Goal: Entertainment & Leisure: Consume media (video, audio)

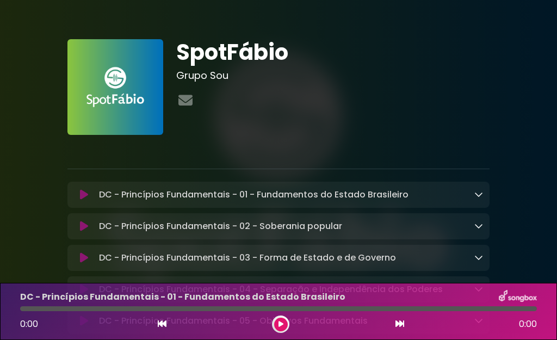
click at [158, 197] on p "DC - Princípios Fundamentais - 01 - Fundamentos do Estado Brasileiro Loading Tr…" at bounding box center [254, 194] width 310 height 13
click at [279, 326] on icon at bounding box center [281, 324] width 5 height 7
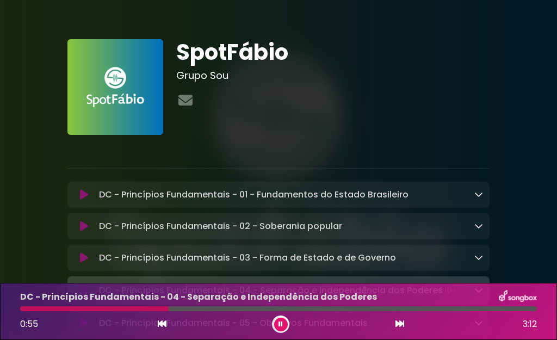
click at [281, 325] on icon at bounding box center [281, 324] width 4 height 7
click at [281, 324] on icon at bounding box center [281, 324] width 5 height 7
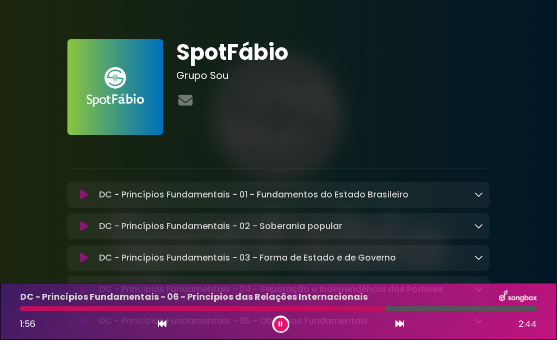
click at [278, 323] on button at bounding box center [281, 325] width 14 height 14
click at [277, 320] on button at bounding box center [281, 325] width 14 height 14
